Goal: Transaction & Acquisition: Book appointment/travel/reservation

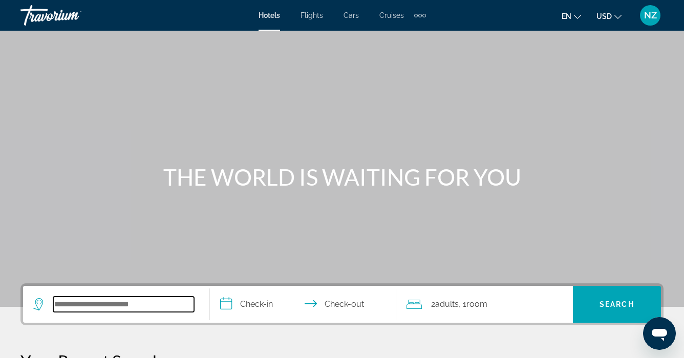
click at [57, 299] on input "Search hotel destination" at bounding box center [123, 304] width 141 height 15
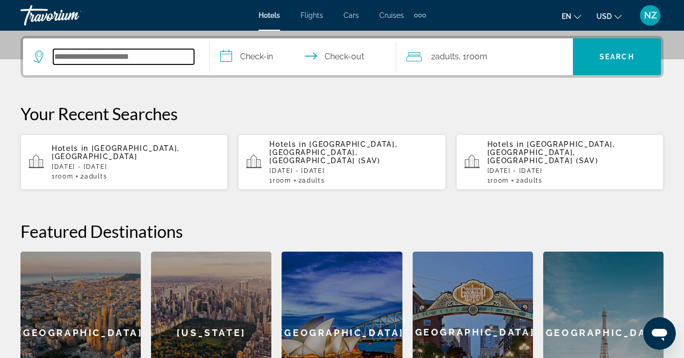
scroll to position [250, 0]
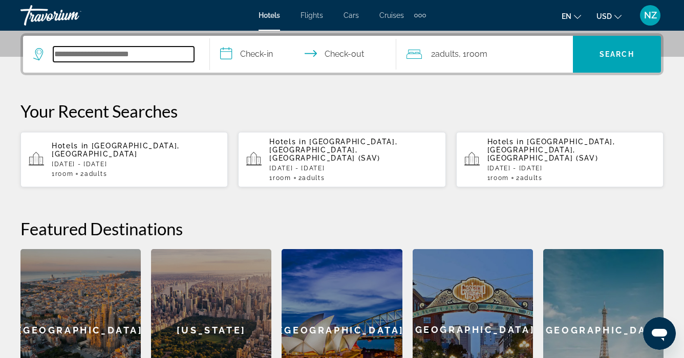
type input "*"
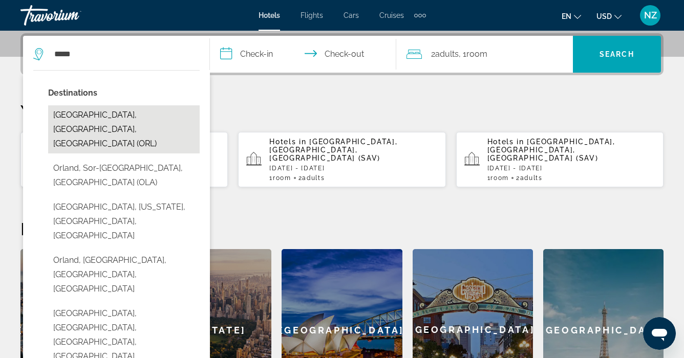
click at [90, 117] on button "[GEOGRAPHIC_DATA], [GEOGRAPHIC_DATA], [GEOGRAPHIC_DATA] (ORL)" at bounding box center [124, 129] width 152 height 48
type input "**********"
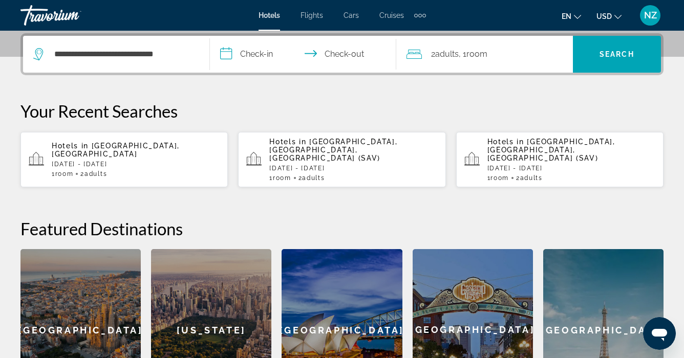
click at [251, 51] on input "**********" at bounding box center [305, 56] width 191 height 40
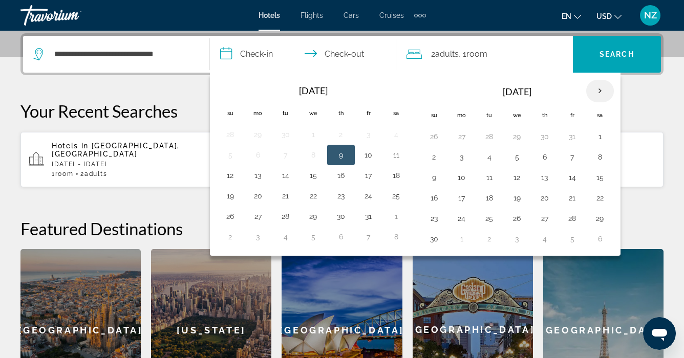
click at [599, 88] on th "Next month" at bounding box center [600, 91] width 28 height 23
click at [460, 219] on button "23" at bounding box center [461, 218] width 16 height 14
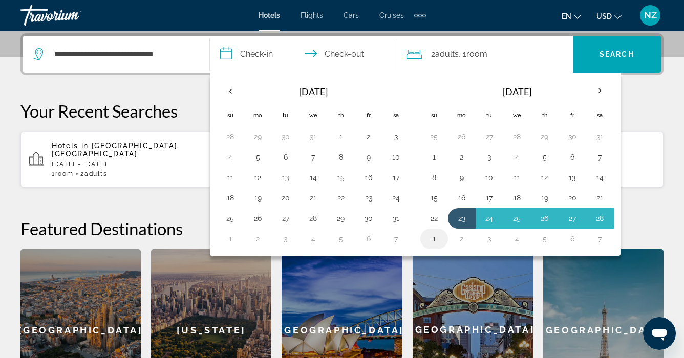
click at [435, 236] on button "1" at bounding box center [434, 239] width 16 height 14
type input "**********"
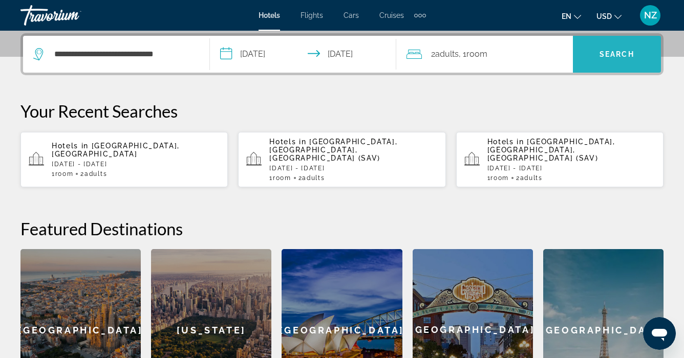
click at [615, 50] on span "Search" at bounding box center [616, 54] width 35 height 8
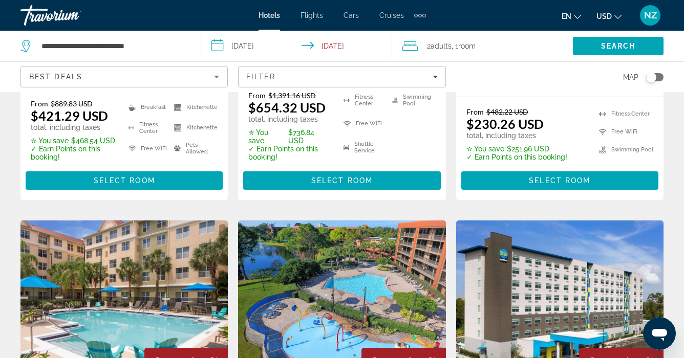
scroll to position [678, 0]
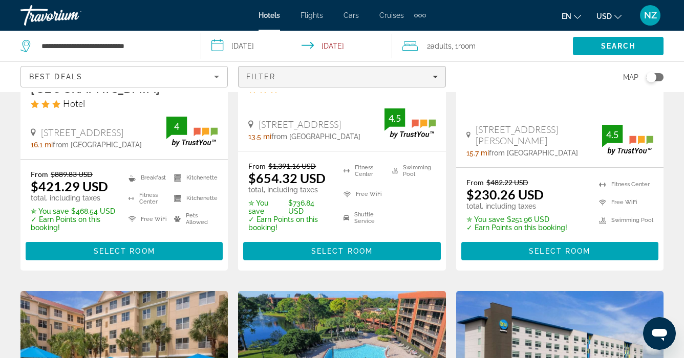
click at [438, 75] on span "Filters" at bounding box center [342, 76] width 206 height 25
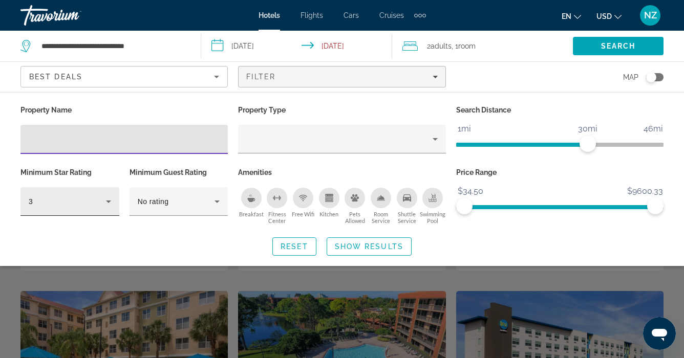
click at [110, 200] on icon "Hotel Filters" at bounding box center [108, 202] width 12 height 12
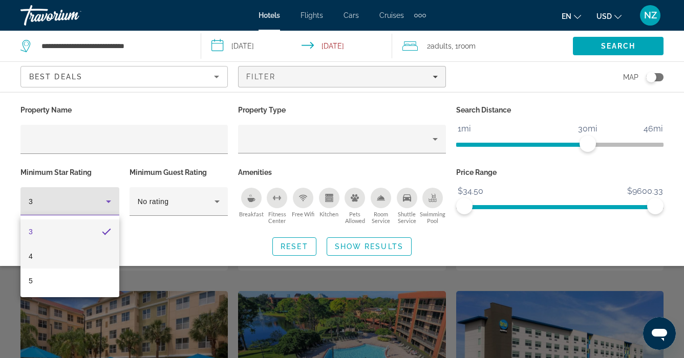
click at [50, 255] on mat-option "4" at bounding box center [69, 256] width 99 height 25
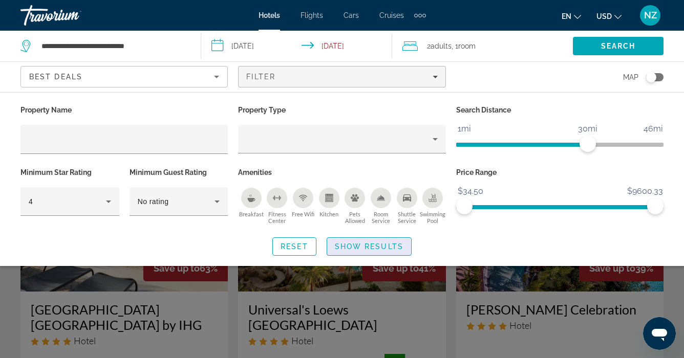
click at [342, 247] on span "Show Results" at bounding box center [369, 247] width 69 height 8
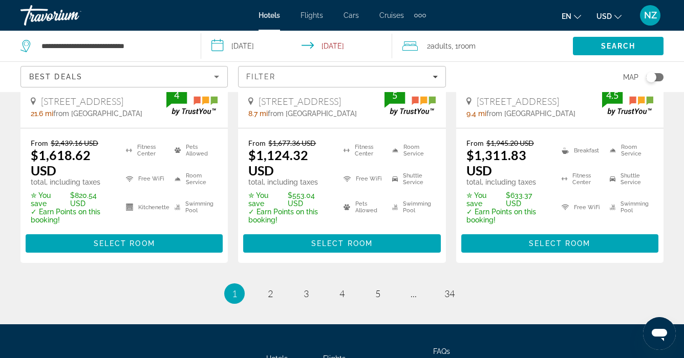
scroll to position [1562, 0]
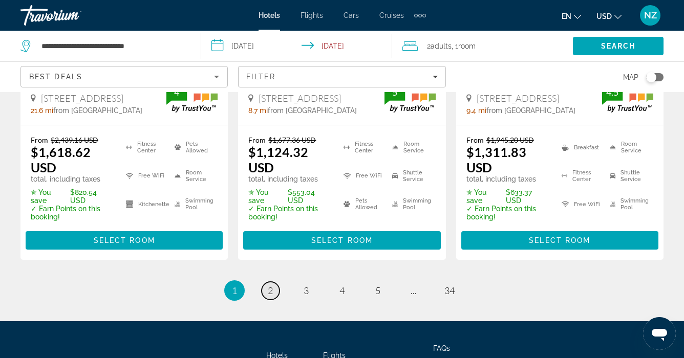
click at [270, 285] on span "2" at bounding box center [270, 290] width 5 height 11
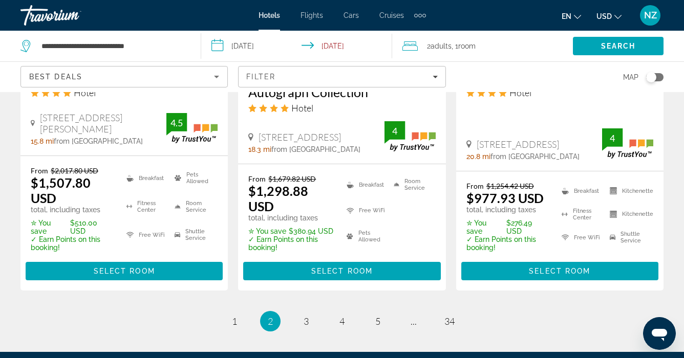
scroll to position [1581, 0]
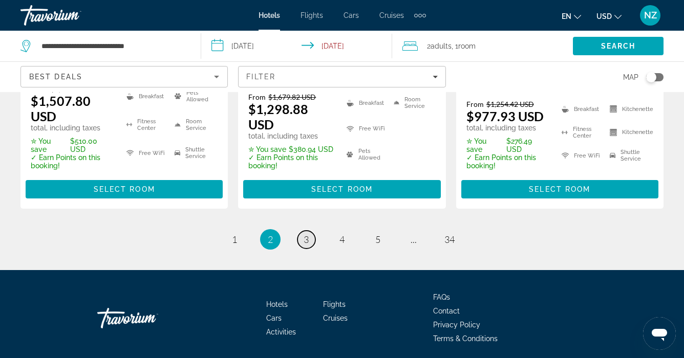
click at [308, 234] on span "3" at bounding box center [306, 239] width 5 height 11
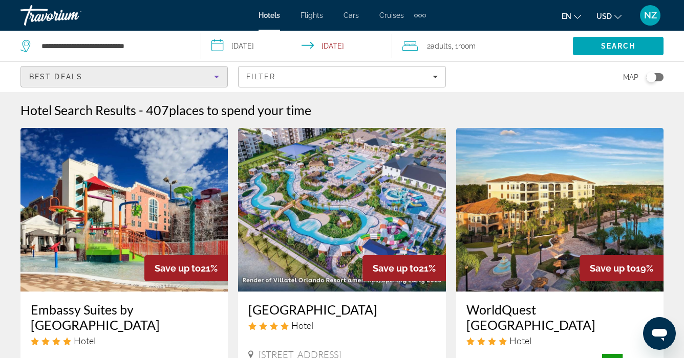
click at [219, 76] on icon "Sort by" at bounding box center [216, 77] width 12 height 12
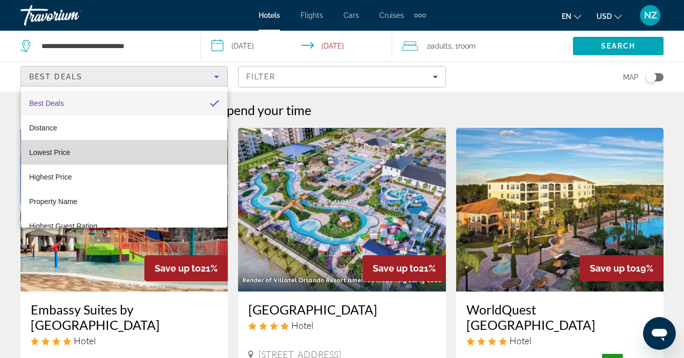
click at [177, 141] on mat-option "Lowest Price" at bounding box center [124, 152] width 206 height 25
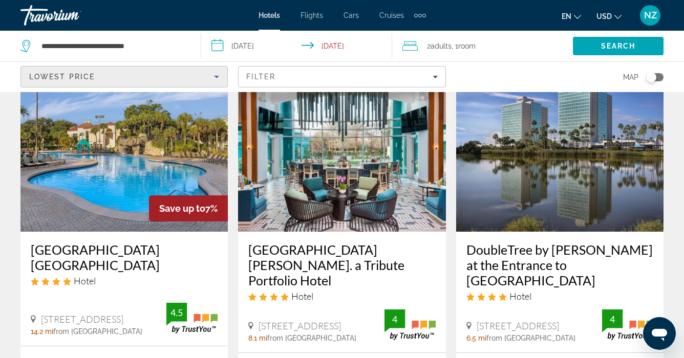
scroll to position [874, 0]
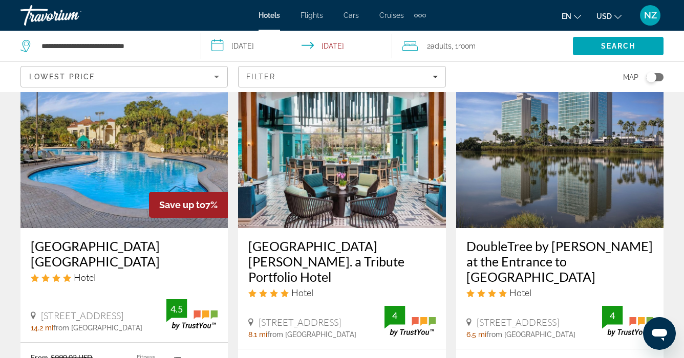
click at [542, 246] on h3 "DoubleTree by [PERSON_NAME] at the Entrance to [GEOGRAPHIC_DATA]" at bounding box center [559, 262] width 187 height 46
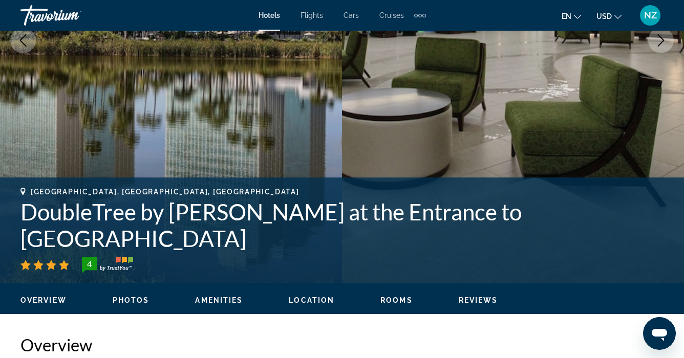
scroll to position [204, 0]
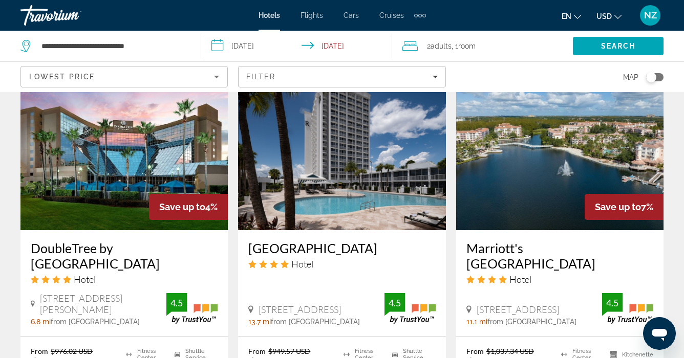
scroll to position [1284, 0]
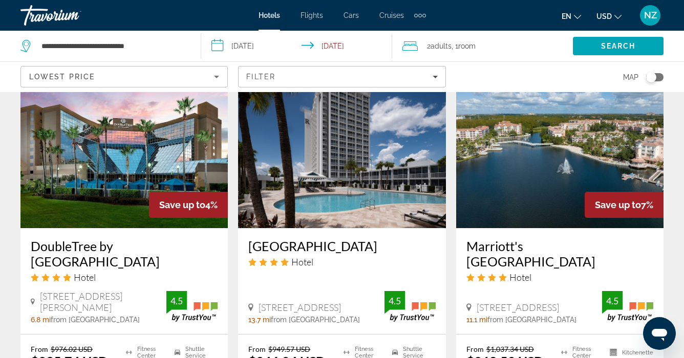
click at [115, 179] on img "Main content" at bounding box center [123, 146] width 207 height 164
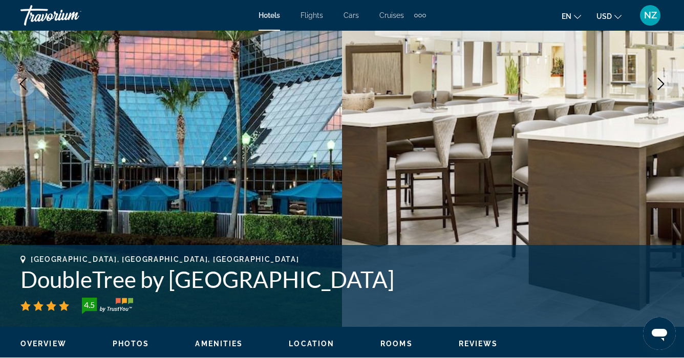
scroll to position [183, 0]
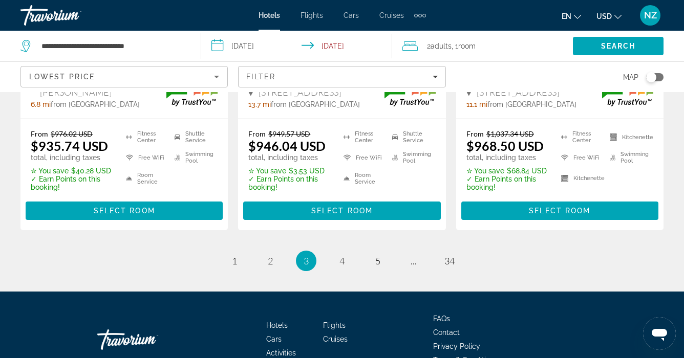
scroll to position [1515, 0]
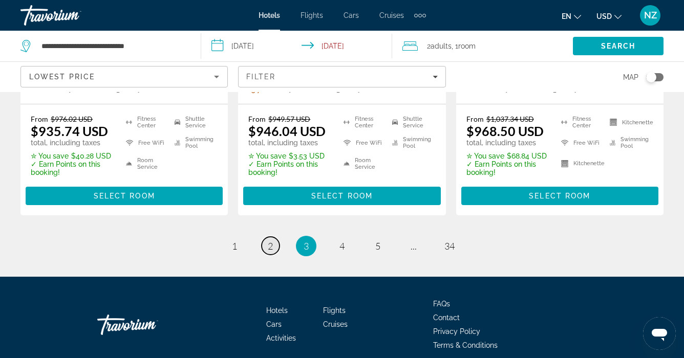
click at [268, 241] on span "2" at bounding box center [270, 246] width 5 height 11
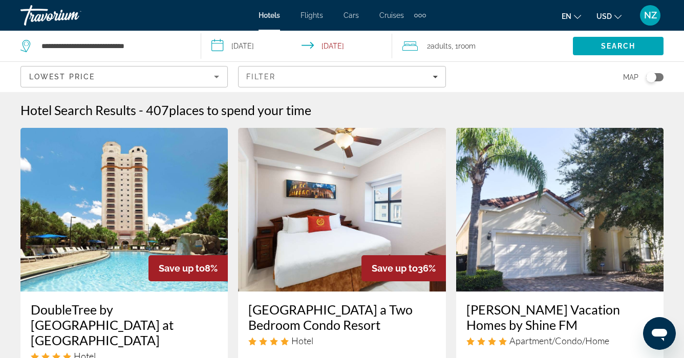
click at [133, 227] on img "Main content" at bounding box center [123, 210] width 207 height 164
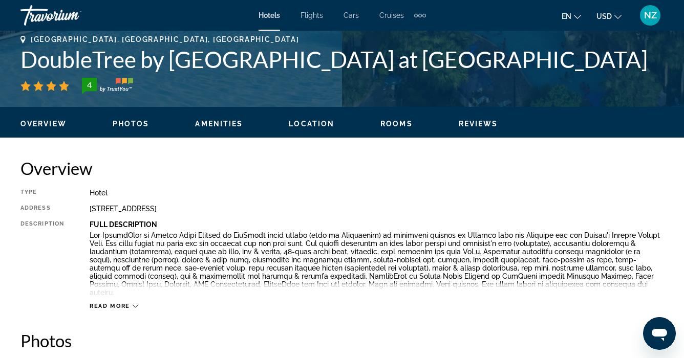
scroll to position [414, 0]
